Goal: Obtain resource: Download file/media

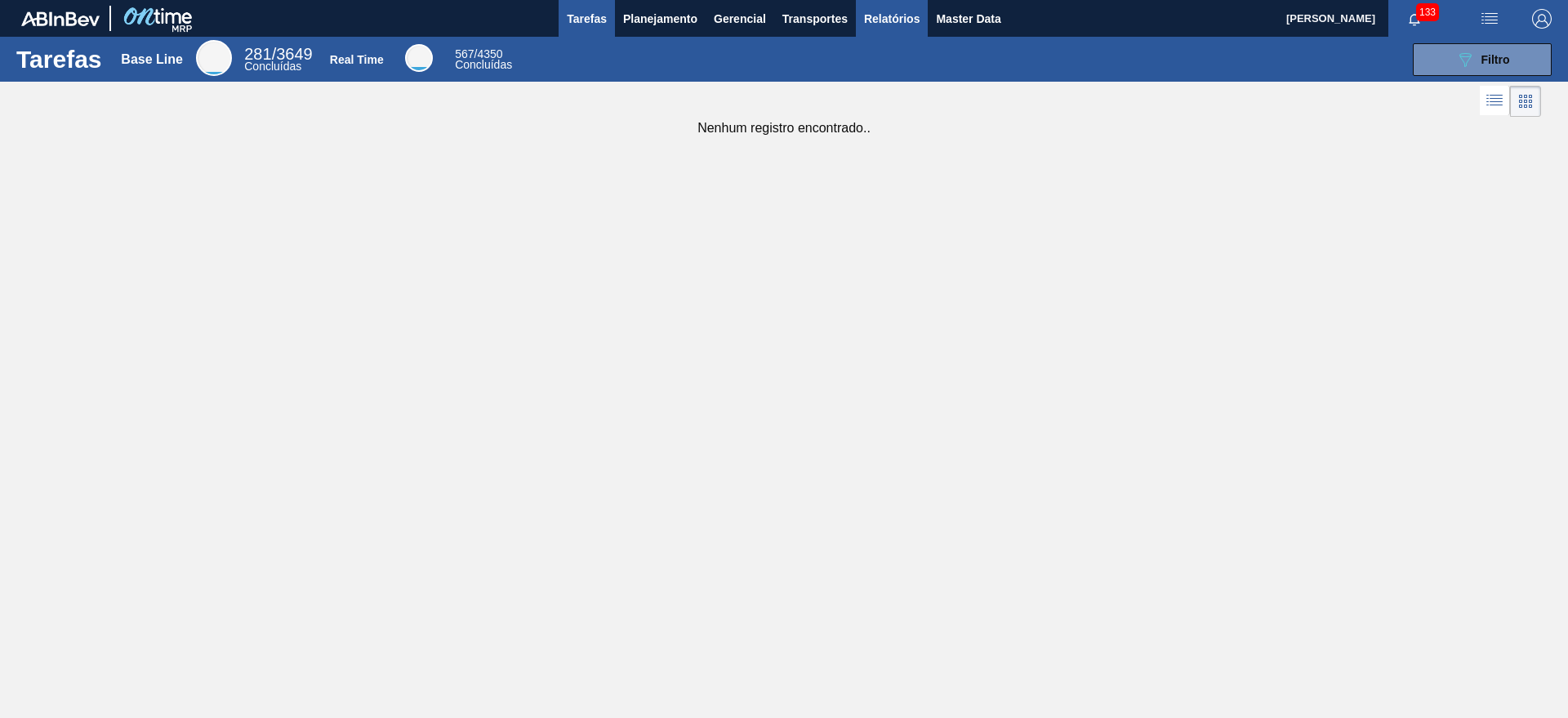
click at [870, 18] on span "Relatórios" at bounding box center [891, 18] width 55 height 19
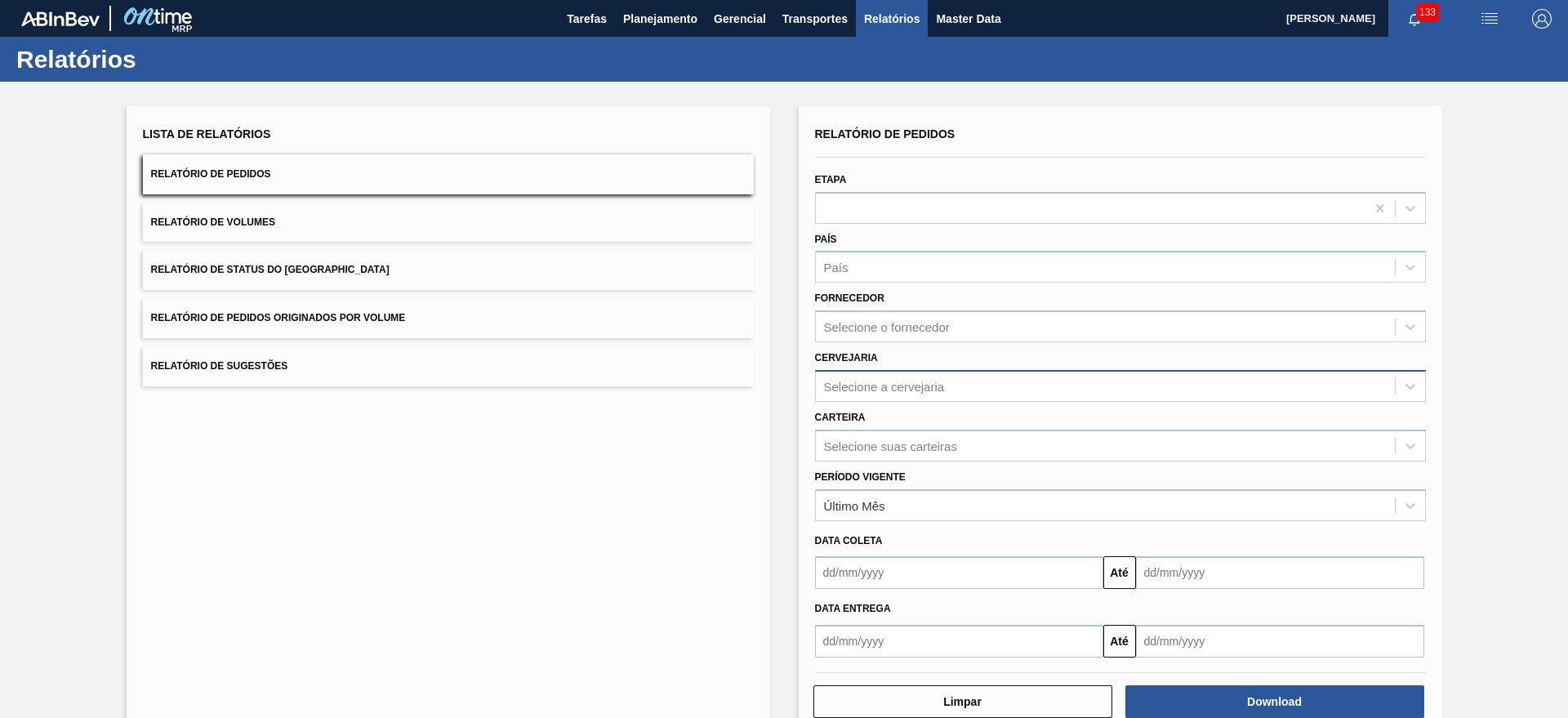
click at [956, 391] on div "Selecione a cervejaria" at bounding box center [1106, 385] width 579 height 24
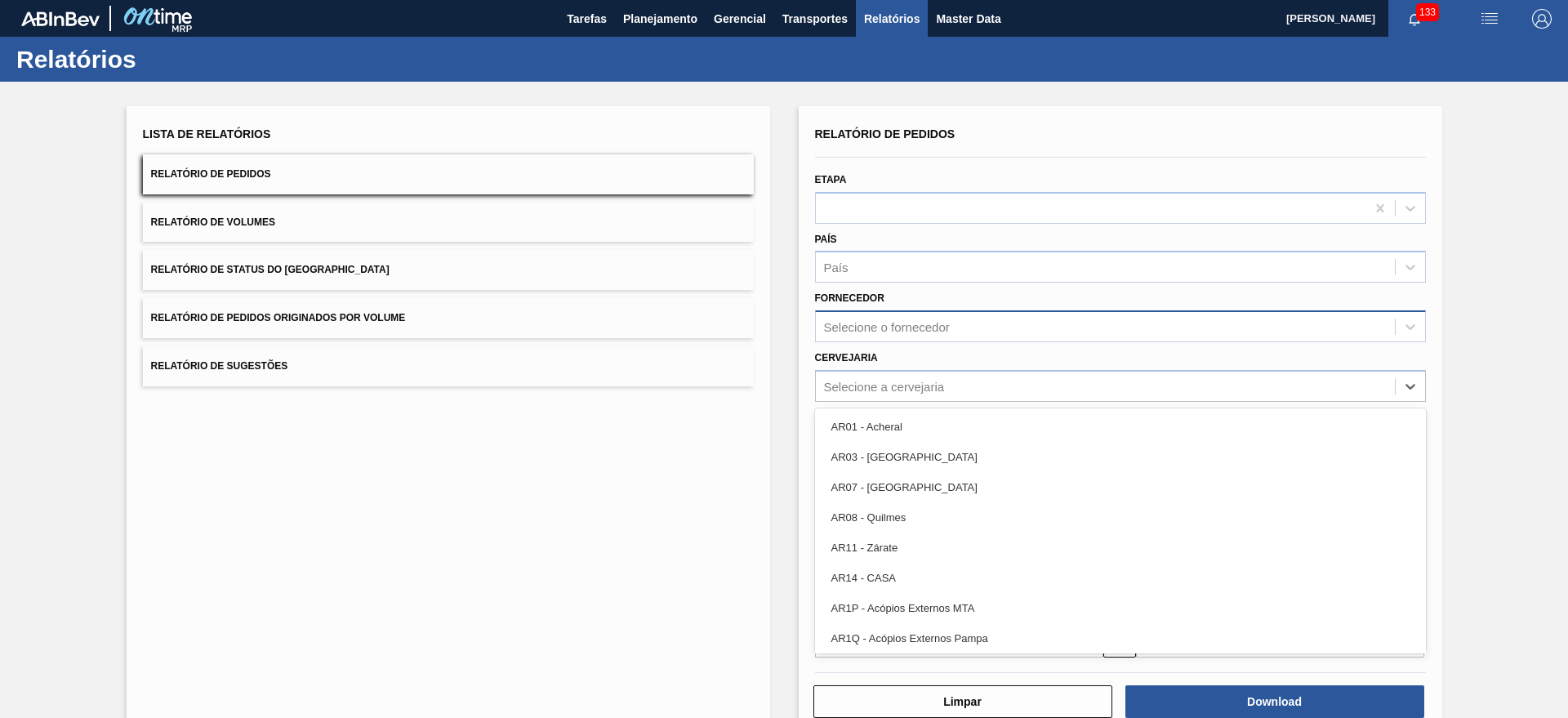
click at [920, 327] on div "Selecione o fornecedor" at bounding box center [886, 327] width 125 height 14
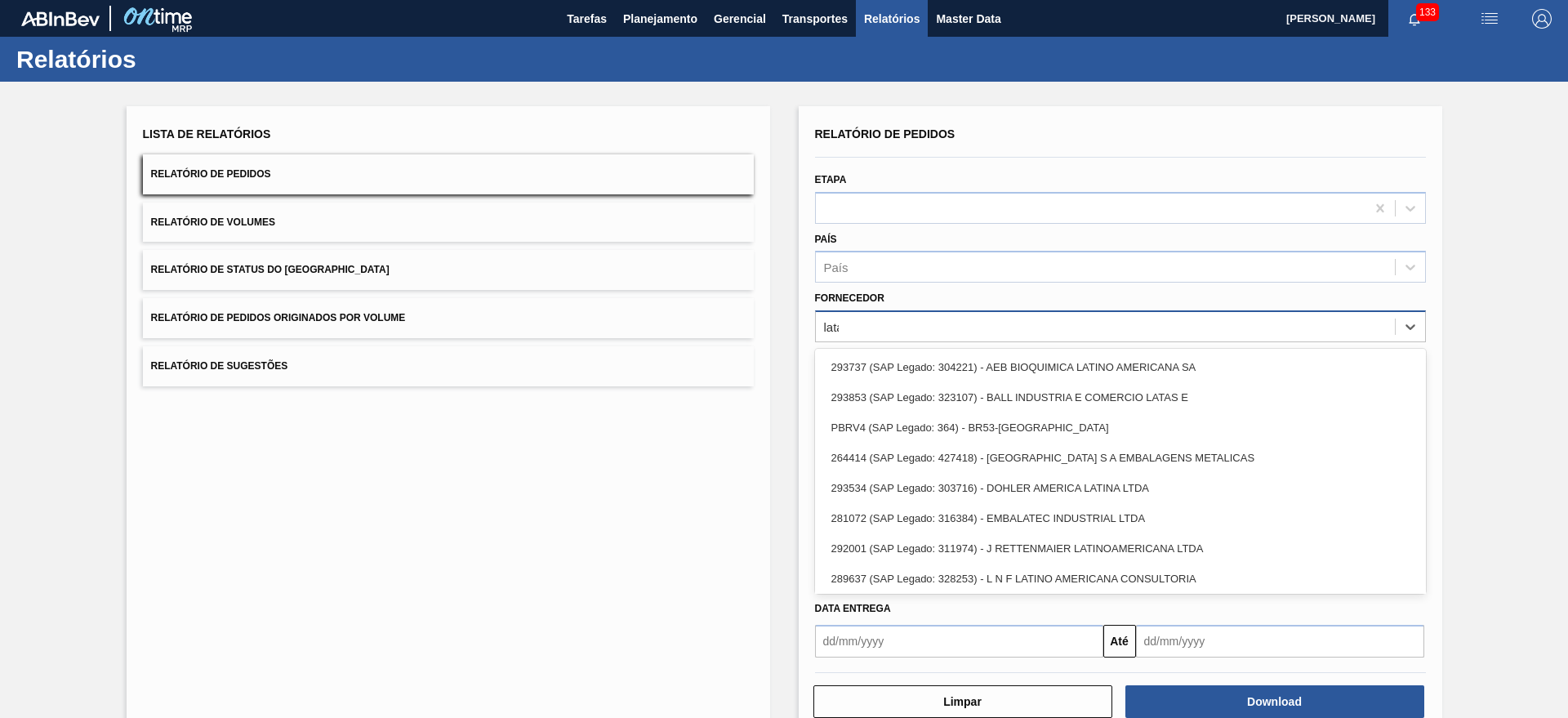
type input "latas"
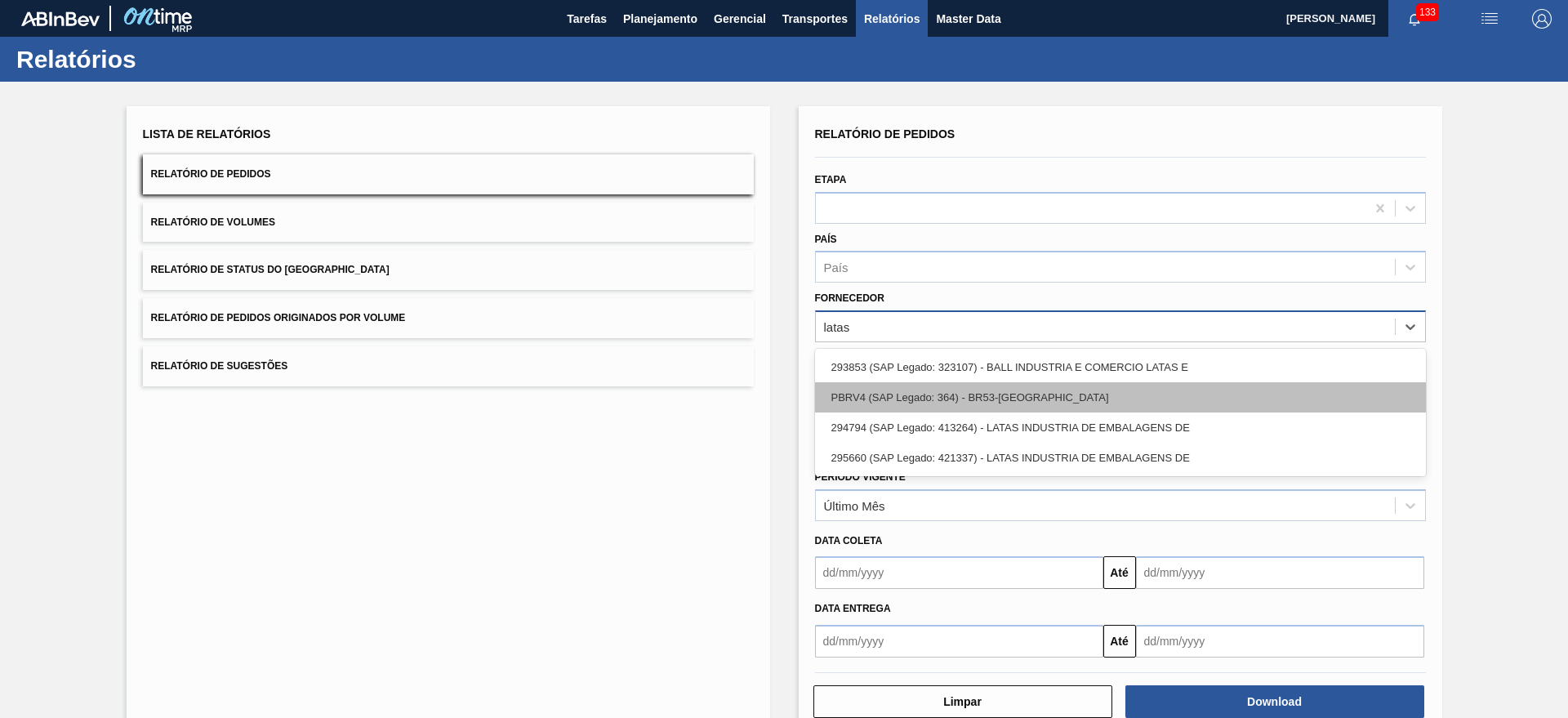
click at [997, 406] on div "PBRV4 (SAP Legado: 364) - BR53-[GEOGRAPHIC_DATA]" at bounding box center [1121, 398] width 611 height 30
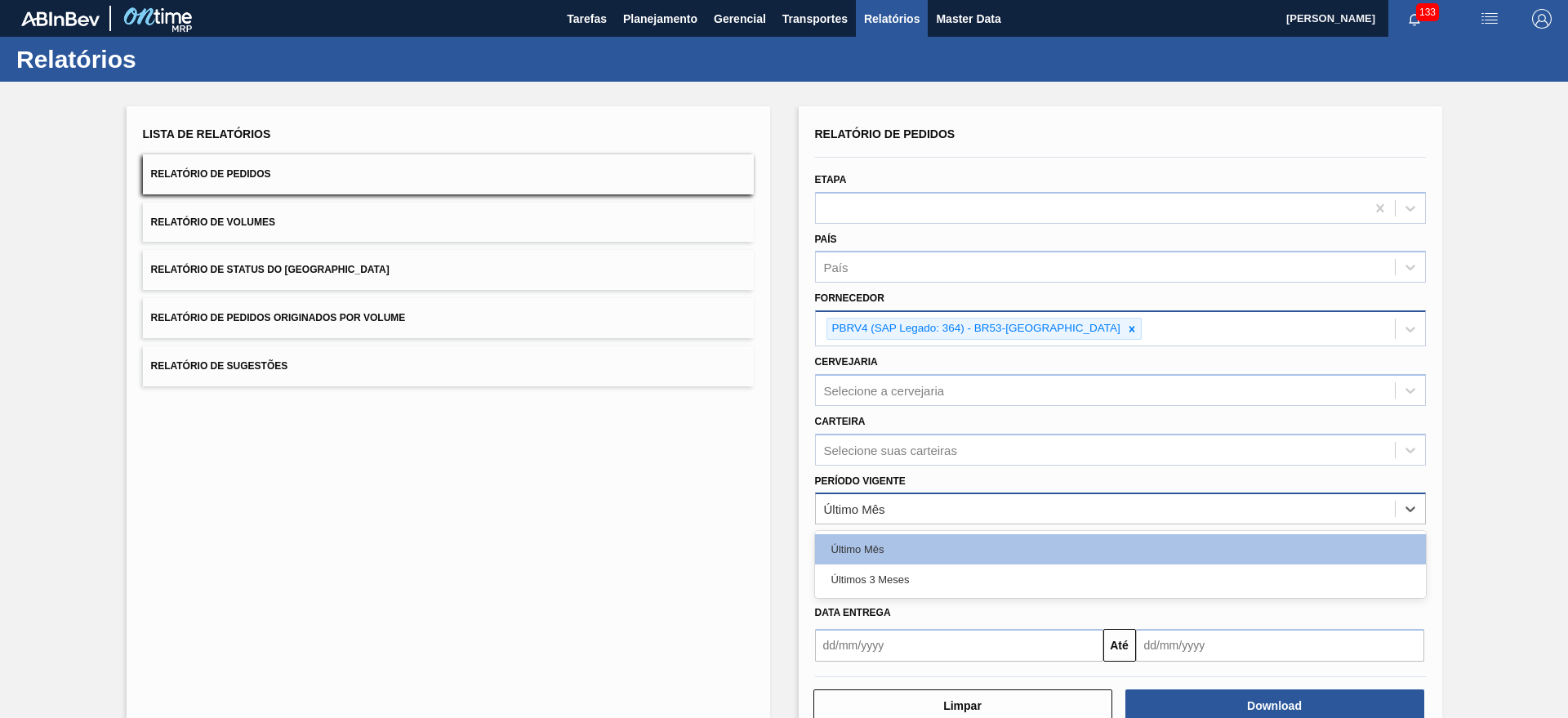
click at [919, 510] on div "Último Mês" at bounding box center [1106, 509] width 579 height 24
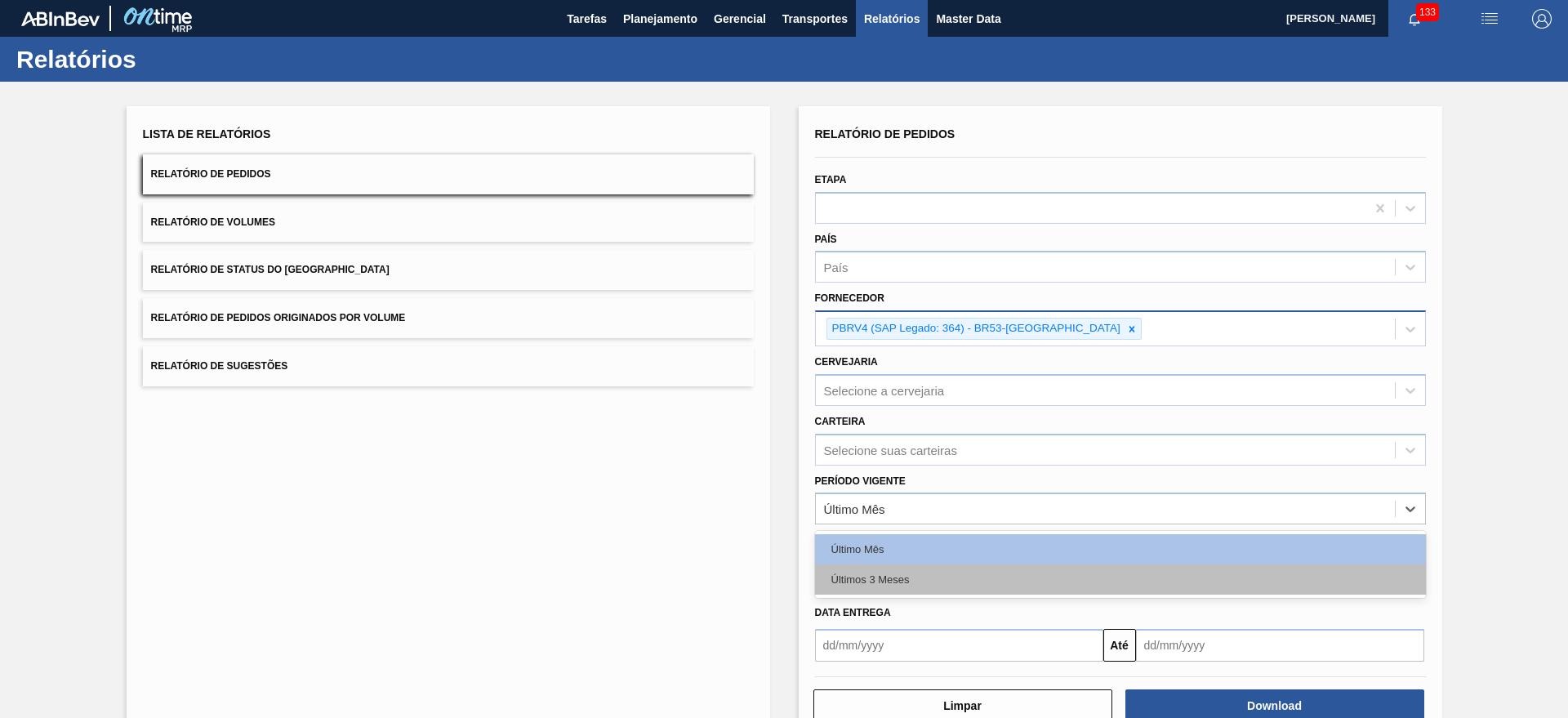
click at [911, 576] on div "Últimos 3 Meses" at bounding box center [1121, 579] width 611 height 30
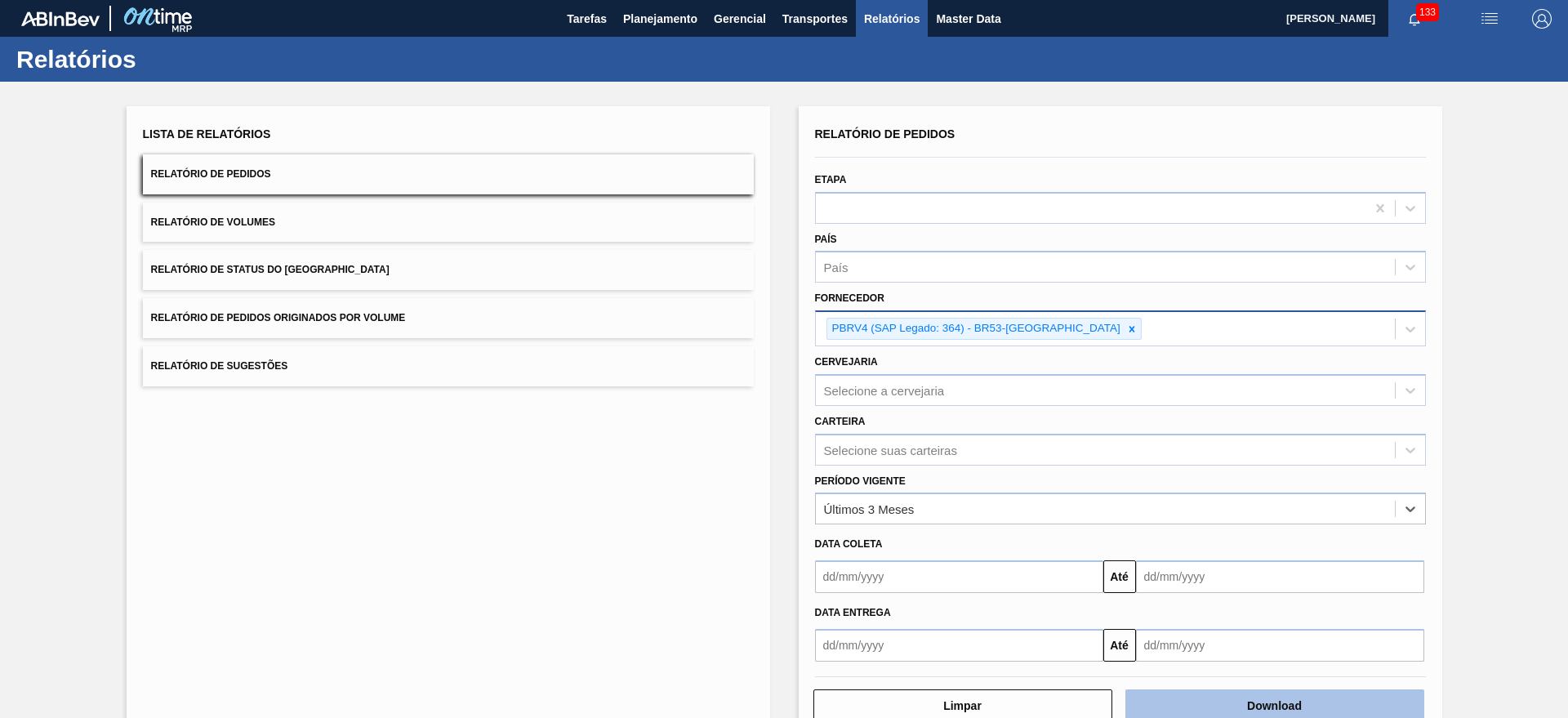
click at [1204, 690] on button "Download" at bounding box center [1274, 705] width 299 height 32
